Goal: Transaction & Acquisition: Download file/media

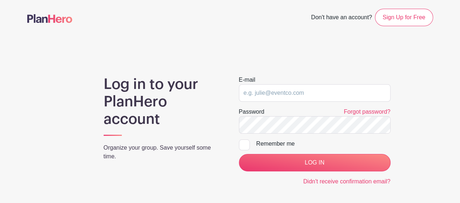
type input "[EMAIL_ADDRESS][DOMAIN_NAME]"
click at [268, 92] on input "[EMAIL_ADDRESS][DOMAIN_NAME]" at bounding box center [315, 92] width 152 height 17
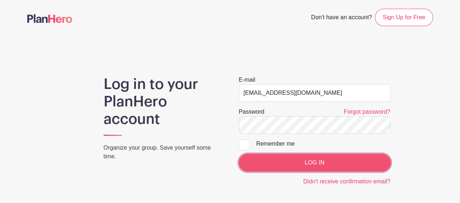
click at [309, 160] on input "LOG IN" at bounding box center [315, 162] width 152 height 17
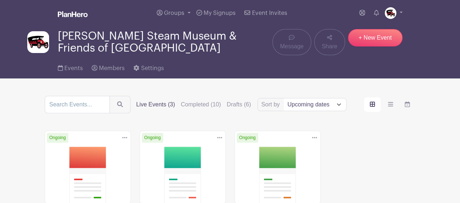
scroll to position [73, 0]
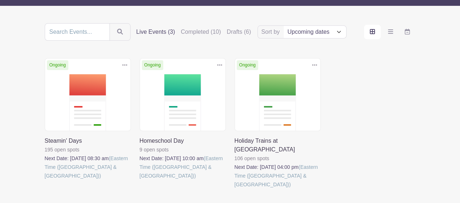
click at [45, 180] on link at bounding box center [45, 180] width 0 height 0
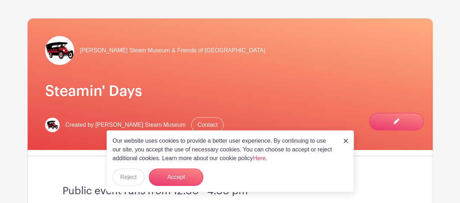
scroll to position [73, 0]
click at [342, 141] on div "Our website uses cookies to provide a better user experience. By continuing to …" at bounding box center [229, 161] width 247 height 62
click at [345, 140] on img at bounding box center [345, 141] width 4 height 4
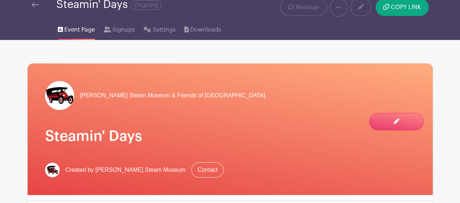
scroll to position [0, 0]
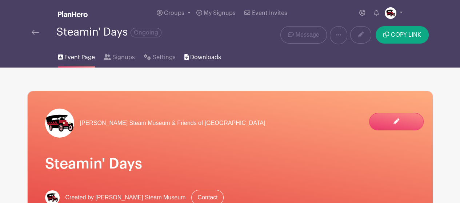
click at [197, 57] on span "Downloads" at bounding box center [205, 57] width 31 height 9
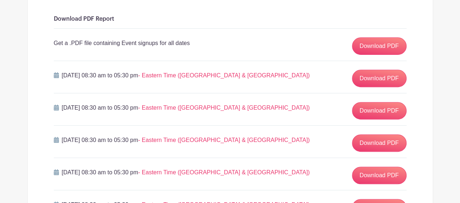
scroll to position [218, 0]
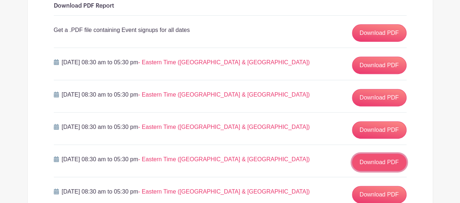
click at [379, 160] on link "Download PDF" at bounding box center [379, 162] width 55 height 17
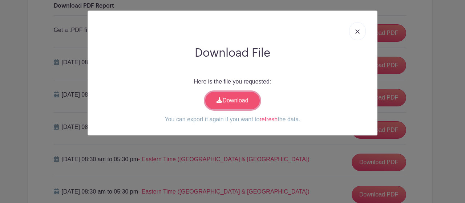
click at [230, 103] on link "Download" at bounding box center [232, 100] width 55 height 17
click at [357, 30] on img at bounding box center [357, 31] width 4 height 4
